Goal: Find specific page/section: Find specific page/section

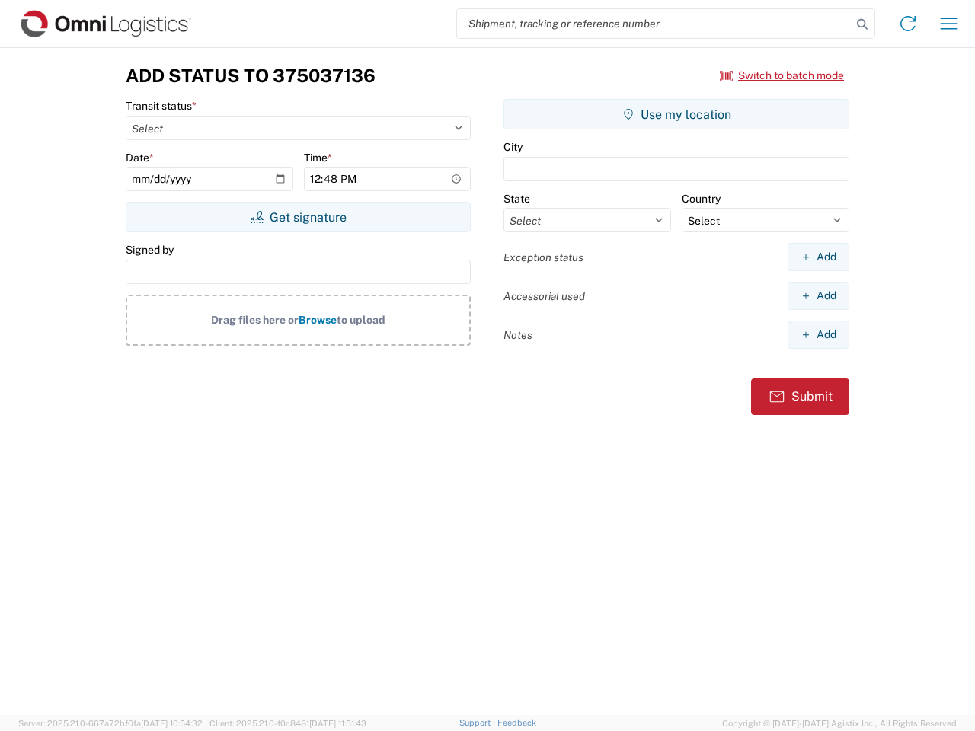
click at [654, 24] on input "search" at bounding box center [654, 23] width 394 height 29
click at [862, 24] on icon at bounding box center [861, 24] width 21 height 21
click at [908, 24] on icon at bounding box center [907, 23] width 24 height 24
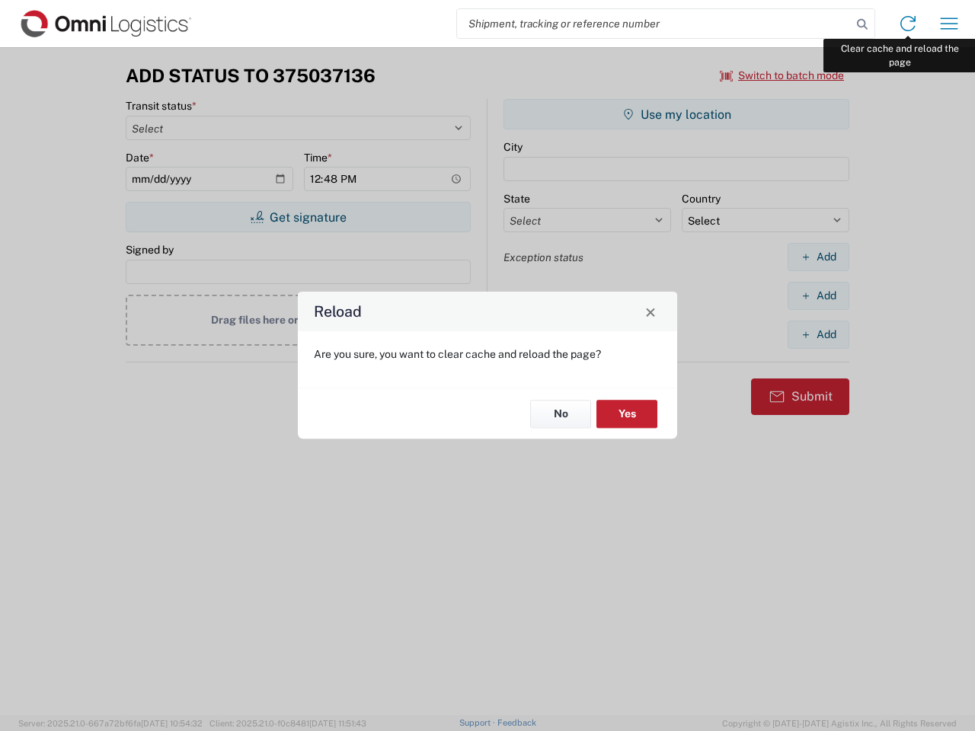
click at [949, 24] on div "Reload Are you sure, you want to clear cache and reload the page? No Yes" at bounding box center [487, 365] width 975 height 731
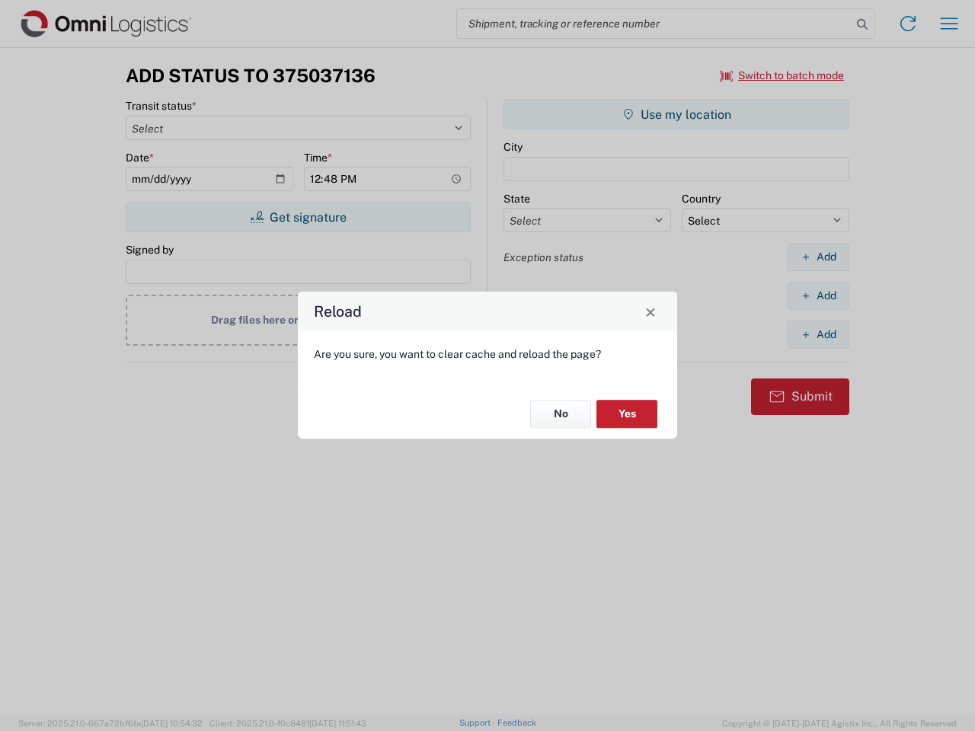
click at [782, 75] on div "Reload Are you sure, you want to clear cache and reload the page? No Yes" at bounding box center [487, 365] width 975 height 731
click at [298, 217] on div "Reload Are you sure, you want to clear cache and reload the page? No Yes" at bounding box center [487, 365] width 975 height 731
click at [676, 114] on div "Reload Are you sure, you want to clear cache and reload the page? No Yes" at bounding box center [487, 365] width 975 height 731
click at [818, 257] on div "Reload Are you sure, you want to clear cache and reload the page? No Yes" at bounding box center [487, 365] width 975 height 731
click at [818, 295] on div "Reload Are you sure, you want to clear cache and reload the page? No Yes" at bounding box center [487, 365] width 975 height 731
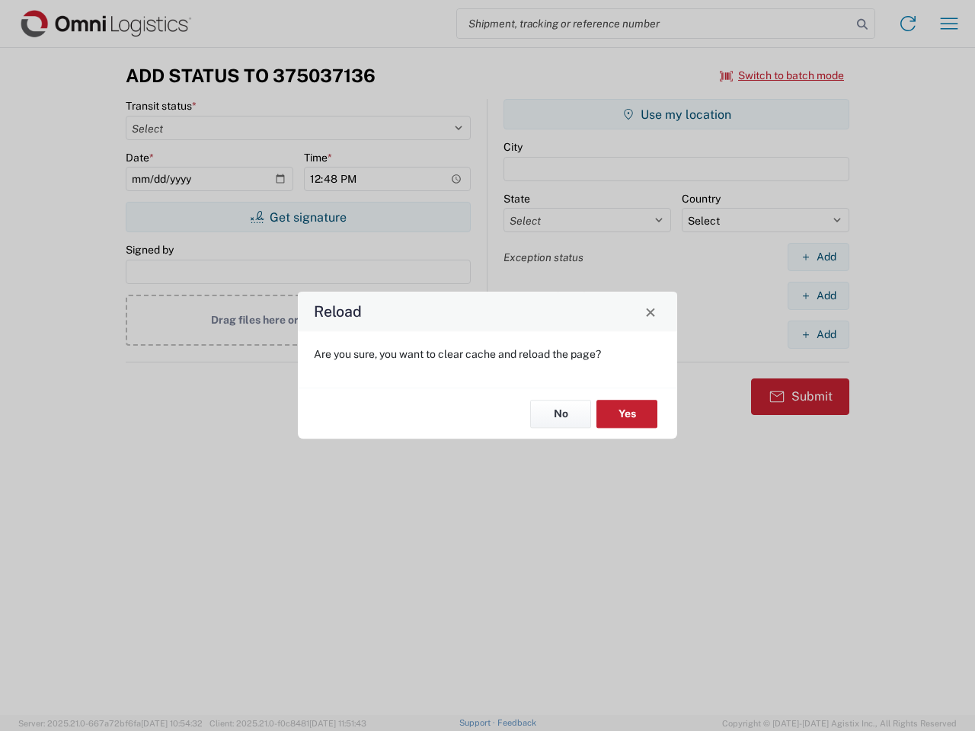
click at [818, 334] on div "Reload Are you sure, you want to clear cache and reload the page? No Yes" at bounding box center [487, 365] width 975 height 731
